Goal: Task Accomplishment & Management: Use online tool/utility

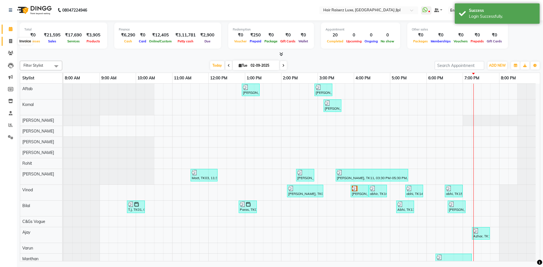
click at [10, 44] on span at bounding box center [11, 41] width 10 height 6
select select "5409"
select select "service"
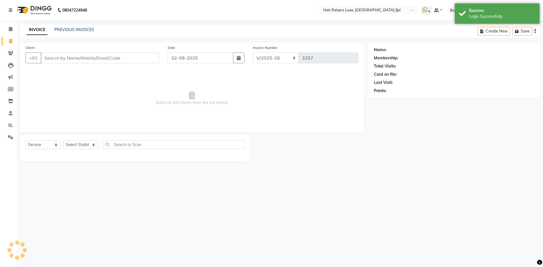
click at [70, 25] on div "INVOICE PREVIOUS INVOICES Create New Save" at bounding box center [280, 31] width 520 height 13
click at [69, 31] on link "PREVIOUS INVOICES" at bounding box center [74, 29] width 40 height 5
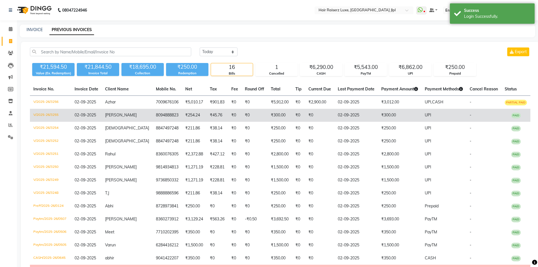
click at [116, 117] on td "[PERSON_NAME]" at bounding box center [127, 115] width 51 height 13
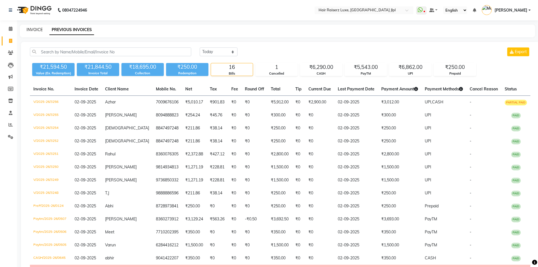
click at [38, 29] on link "INVOICE" at bounding box center [35, 29] width 16 height 5
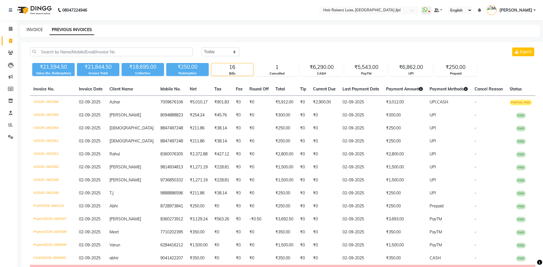
select select "5409"
select select "service"
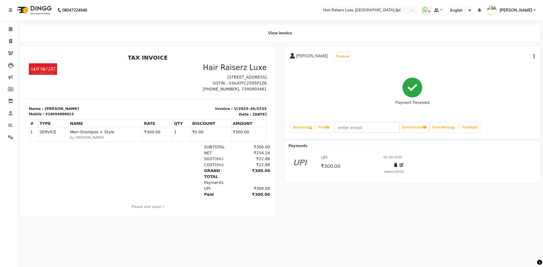
click at [533, 57] on button "button" at bounding box center [532, 57] width 3 height 6
click at [495, 63] on div "Edit Invoice" at bounding box center [505, 63] width 39 height 7
select select "service"
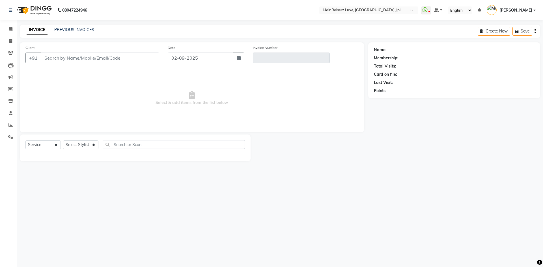
type input "8094888823"
type input "V/2025-26/3255"
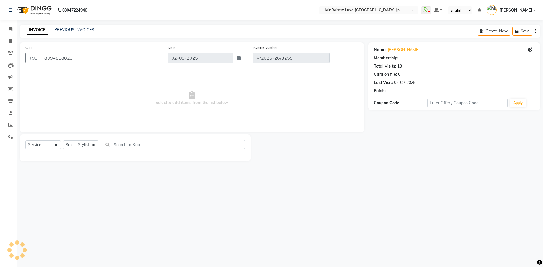
select select "select"
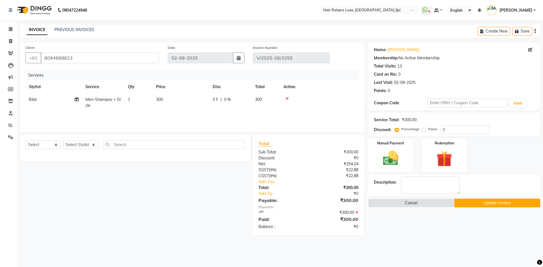
click at [107, 95] on td "Men-Shampoo + Style" at bounding box center [103, 102] width 42 height 19
select select "47928"
click at [106, 101] on span "Men-Shampoo + Style" at bounding box center [110, 101] width 40 height 5
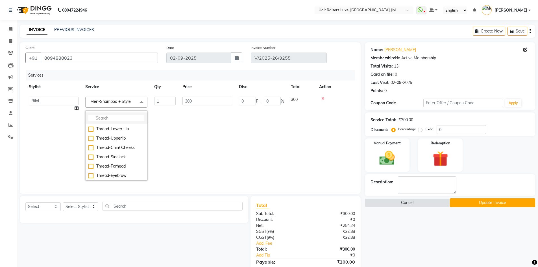
click at [106, 114] on li at bounding box center [117, 118] width 62 height 12
click at [105, 116] on input "multiselect-search" at bounding box center [116, 118] width 56 height 6
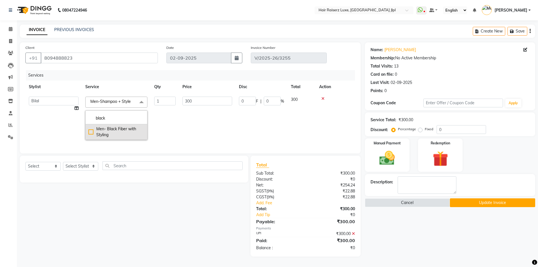
type input "black"
click at [91, 132] on div "Men- Black Fiber with Styling" at bounding box center [116, 132] width 56 height 12
checkbox input "true"
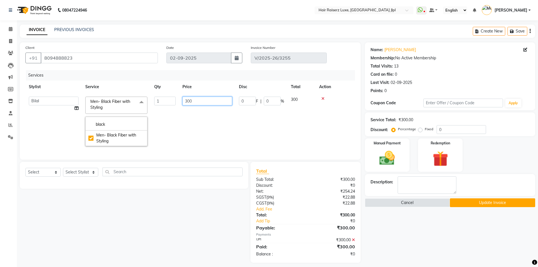
click at [212, 99] on input "300" at bounding box center [208, 101] width 50 height 9
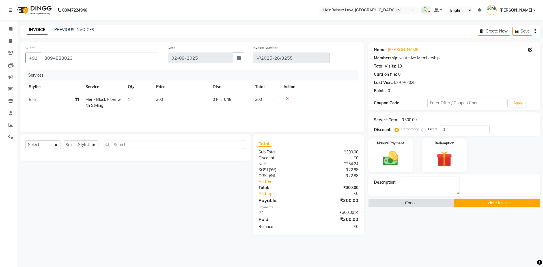
click at [482, 207] on div "Name: Sidharth Membership: No Active Membership Total Visits: 13 Card on file: …" at bounding box center [456, 138] width 176 height 193
click at [482, 206] on button "Update Invoice" at bounding box center [497, 203] width 86 height 9
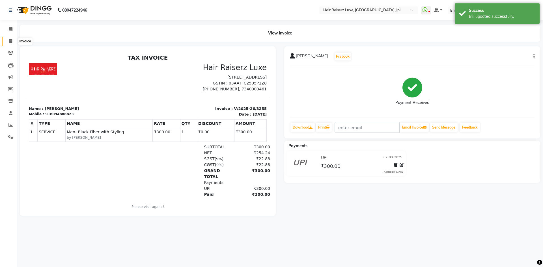
click at [12, 39] on icon at bounding box center [10, 41] width 3 height 4
select select "service"
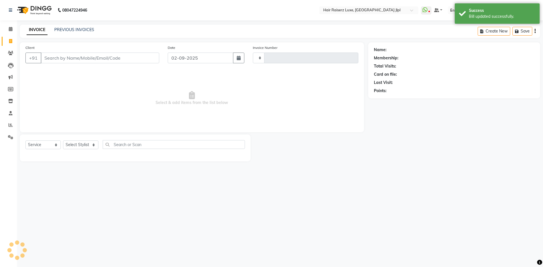
type input "3257"
select select "5409"
click at [61, 31] on link "PREVIOUS INVOICES" at bounding box center [74, 29] width 40 height 5
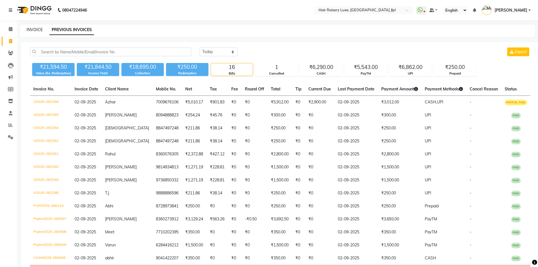
click at [31, 30] on link "INVOICE" at bounding box center [35, 29] width 16 height 5
select select "service"
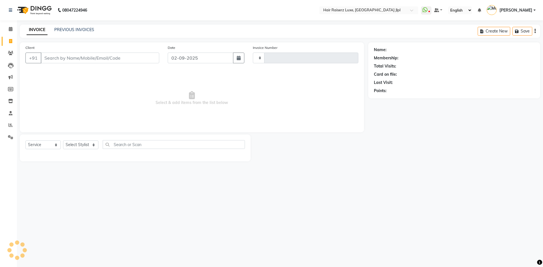
type input "3257"
select select "5409"
click at [57, 29] on link "PREVIOUS INVOICES" at bounding box center [74, 29] width 40 height 5
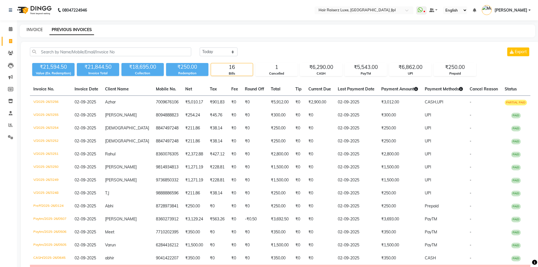
click at [31, 31] on link "INVOICE" at bounding box center [35, 29] width 16 height 5
select select "5409"
select select "service"
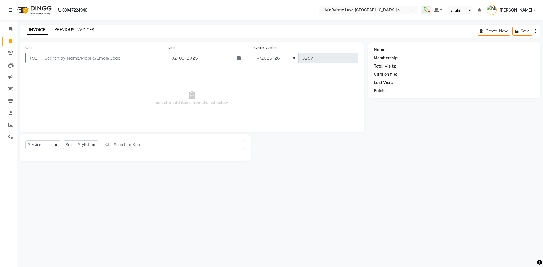
click at [69, 29] on link "PREVIOUS INVOICES" at bounding box center [74, 29] width 40 height 5
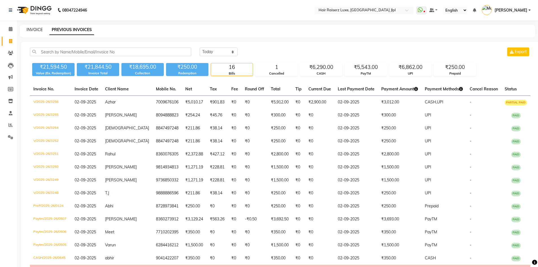
click at [35, 30] on link "INVOICE" at bounding box center [35, 29] width 16 height 5
select select "service"
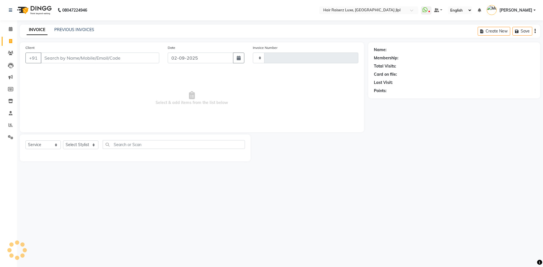
type input "3257"
select select "5409"
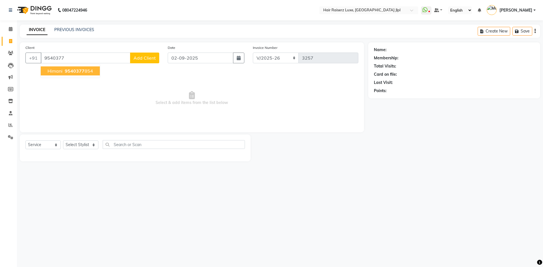
click at [64, 71] on ngb-highlight "9540377 854" at bounding box center [78, 71] width 29 height 6
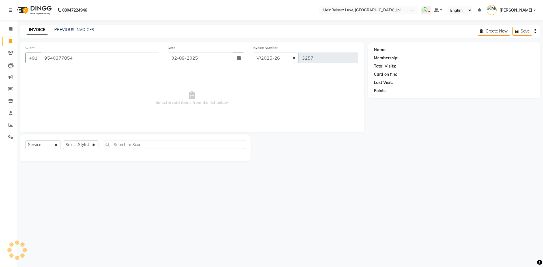
type input "9540377854"
click at [395, 52] on link "Himani" at bounding box center [393, 50] width 13 height 6
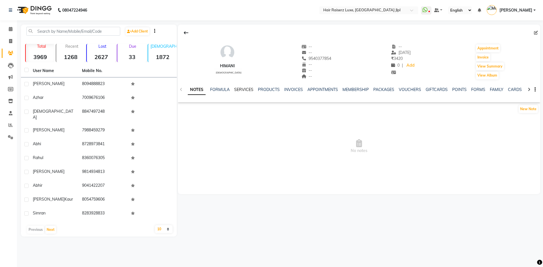
click at [240, 90] on link "SERVICES" at bounding box center [243, 89] width 19 height 5
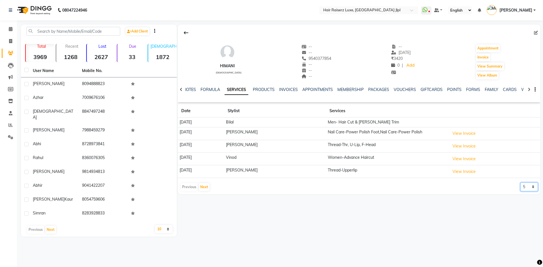
click at [520, 186] on select "5 10 50 100 500" at bounding box center [529, 187] width 18 height 9
select select "50"
click at [520, 183] on select "5 10 50 100 500" at bounding box center [529, 187] width 18 height 9
click at [514, 10] on span "[PERSON_NAME]" at bounding box center [515, 10] width 33 height 6
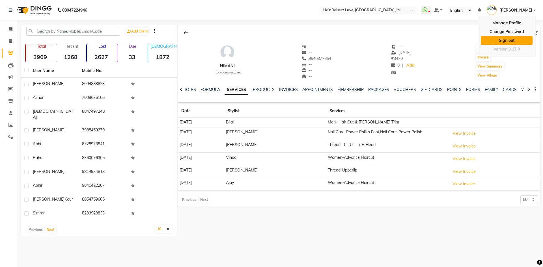
click at [505, 40] on link "Sign out" at bounding box center [506, 40] width 52 height 9
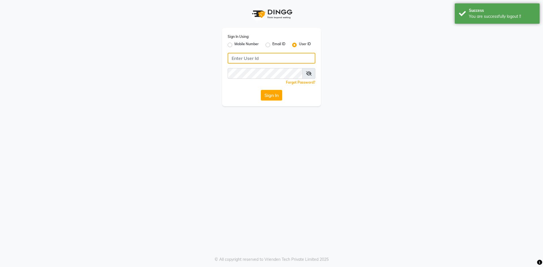
type input "7696244464"
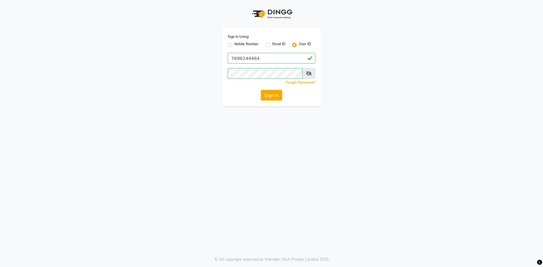
click at [234, 45] on label "Mobile Number" at bounding box center [246, 45] width 24 height 7
click at [234, 45] on input "Mobile Number" at bounding box center [236, 44] width 4 height 4
radio input "true"
radio input "false"
click at [258, 59] on input "Username" at bounding box center [280, 58] width 69 height 11
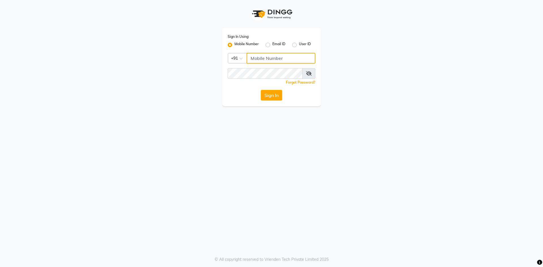
type input "7696244464"
click at [272, 96] on button "Sign In" at bounding box center [271, 95] width 21 height 11
